Goal: Find specific page/section: Find specific page/section

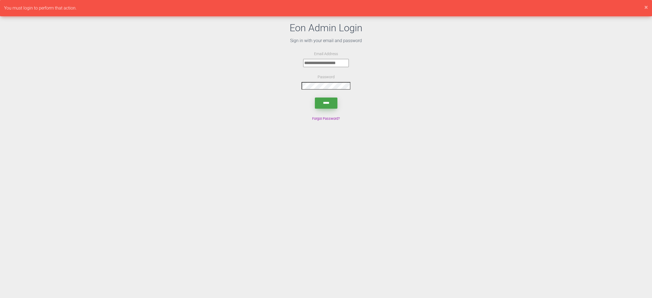
type input "**********"
click at [334, 102] on input "*****" at bounding box center [326, 102] width 23 height 11
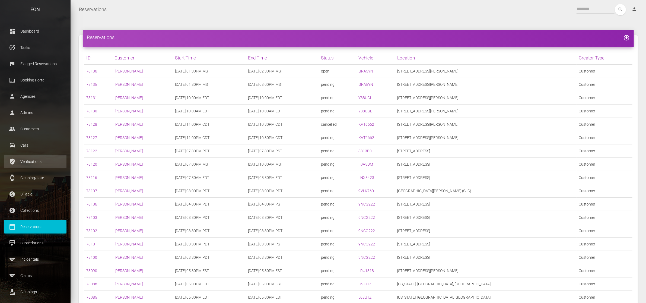
click at [41, 162] on p "Verifications" at bounding box center [35, 161] width 54 height 8
